Goal: Transaction & Acquisition: Purchase product/service

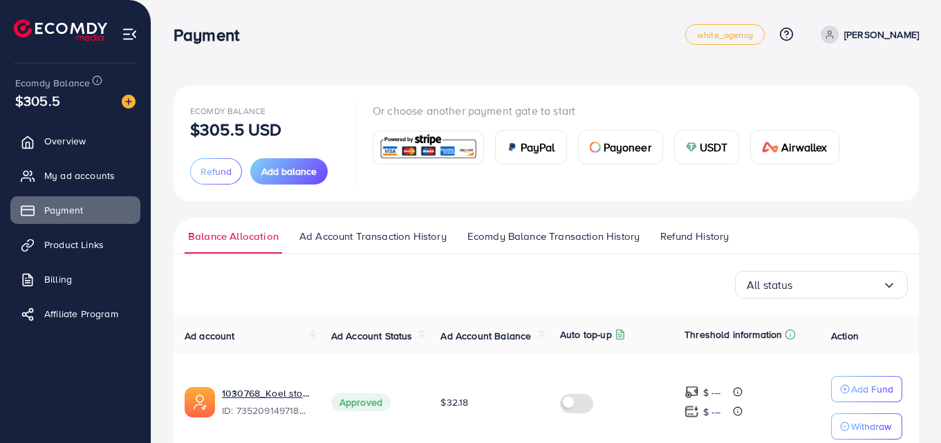
click at [386, 54] on nav "Payment white_agency Help Center Contact Support Plans and Pricing Term and pol…" at bounding box center [546, 34] width 745 height 49
click at [128, 105] on img at bounding box center [129, 102] width 14 height 14
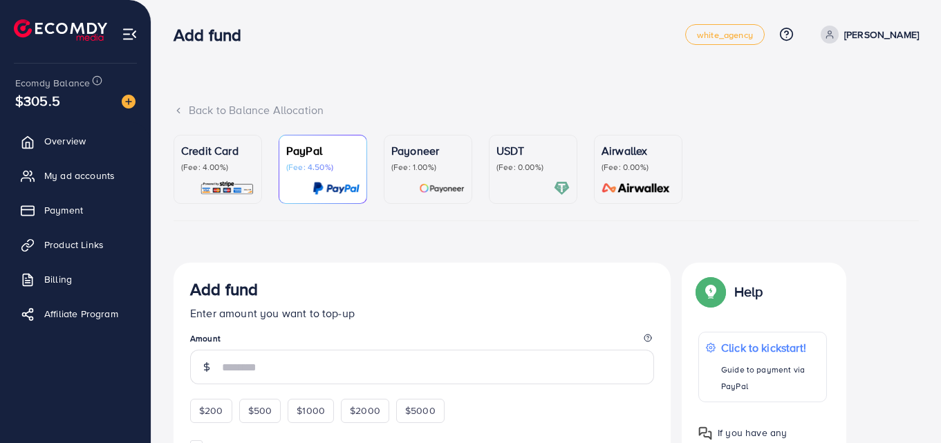
click at [203, 176] on div "Credit Card (Fee: 4.00%)" at bounding box center [217, 169] width 73 height 54
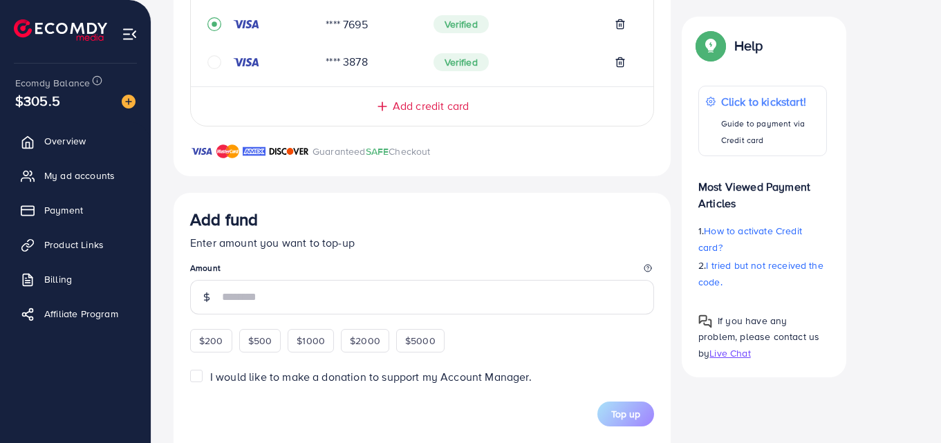
scroll to position [415, 0]
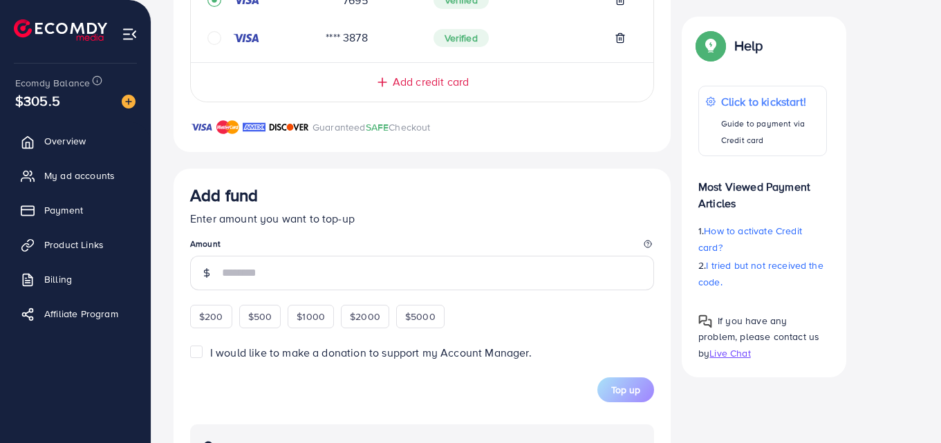
click at [232, 314] on div "$200 $500 $1000 $2000 $5000" at bounding box center [331, 314] width 283 height 27
click at [228, 314] on div "$200" at bounding box center [211, 317] width 42 height 24
type input "***"
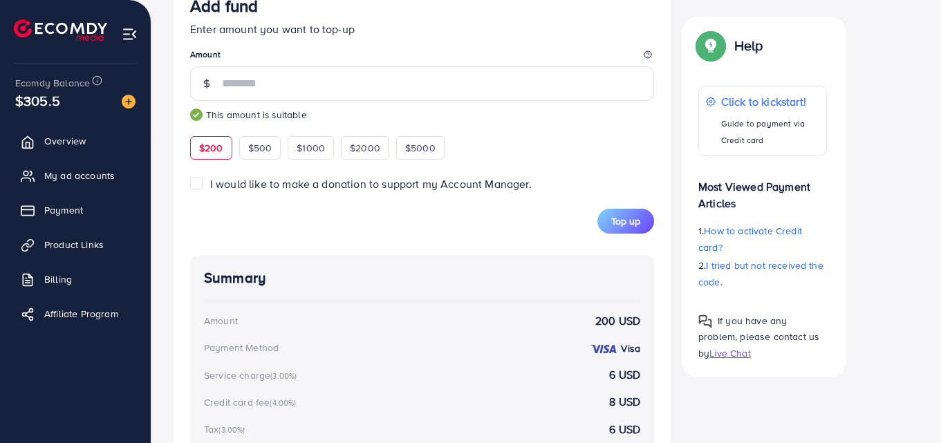
scroll to position [622, 0]
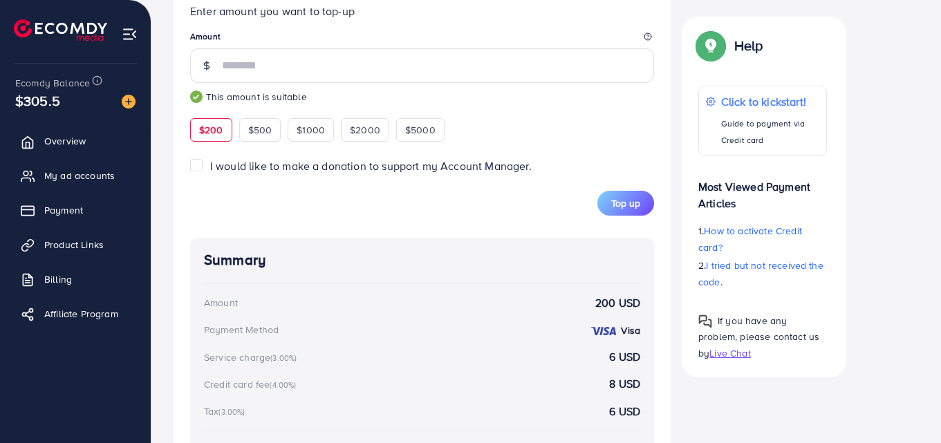
click at [210, 167] on label "I would like to make a donation to support my Account Manager." at bounding box center [371, 166] width 322 height 16
click at [219, 169] on span "I would like to make a donation to support my Account Manager." at bounding box center [371, 165] width 322 height 15
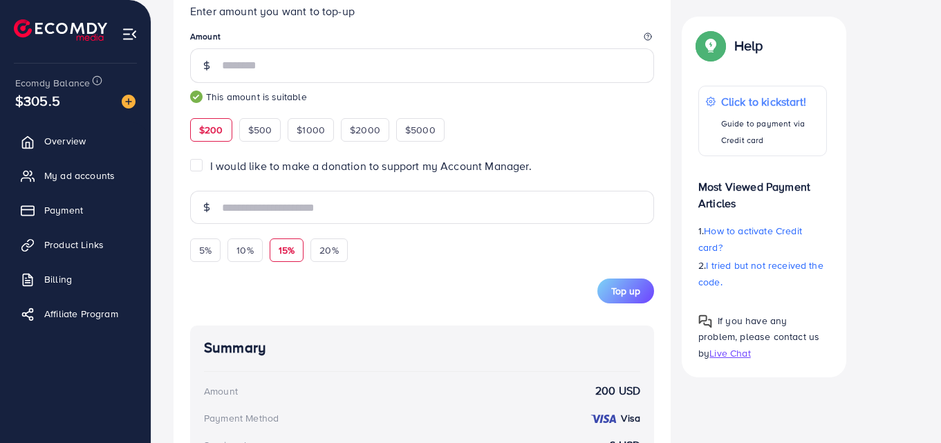
click at [270, 252] on div "15%" at bounding box center [287, 251] width 34 height 24
type input "**"
click at [270, 252] on div "15%" at bounding box center [287, 251] width 34 height 24
click at [602, 289] on button "Top up" at bounding box center [625, 291] width 57 height 25
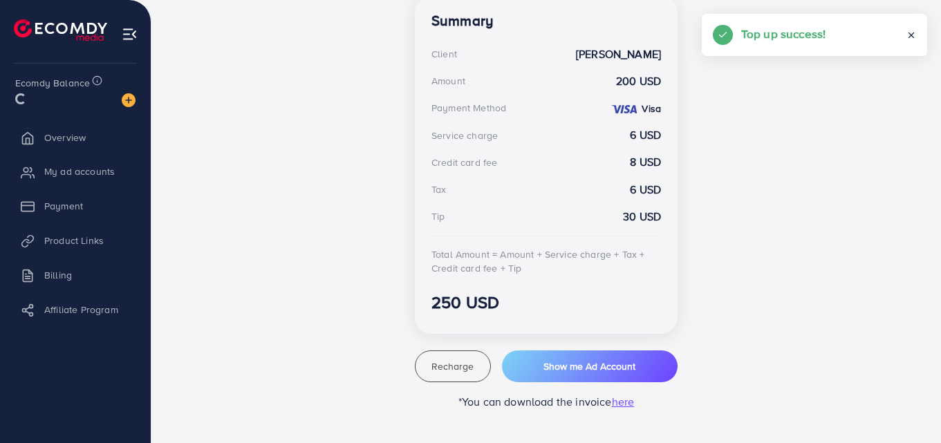
scroll to position [407, 0]
